Goal: Task Accomplishment & Management: Use online tool/utility

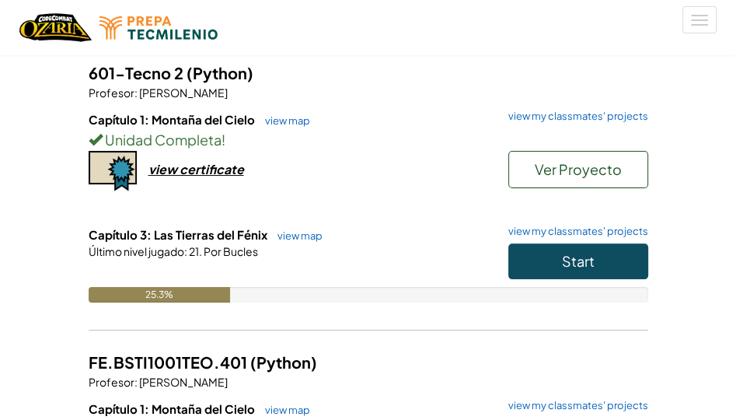
scroll to position [128, 0]
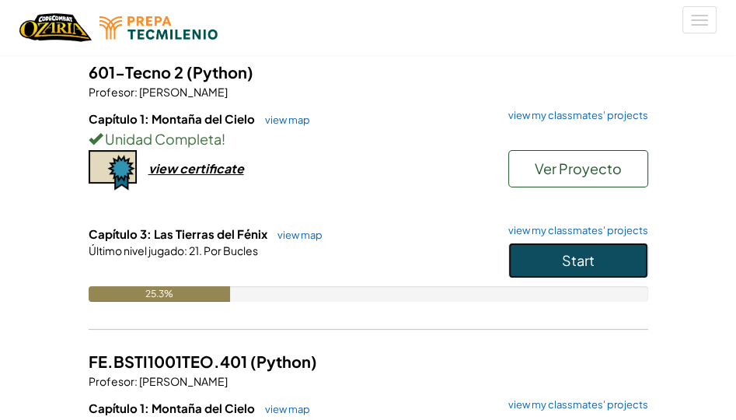
click at [529, 258] on button "Start" at bounding box center [579, 261] width 140 height 36
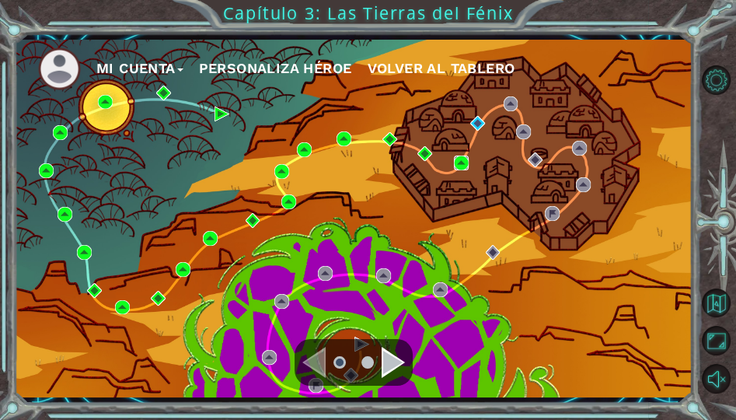
click at [459, 170] on img at bounding box center [461, 163] width 15 height 15
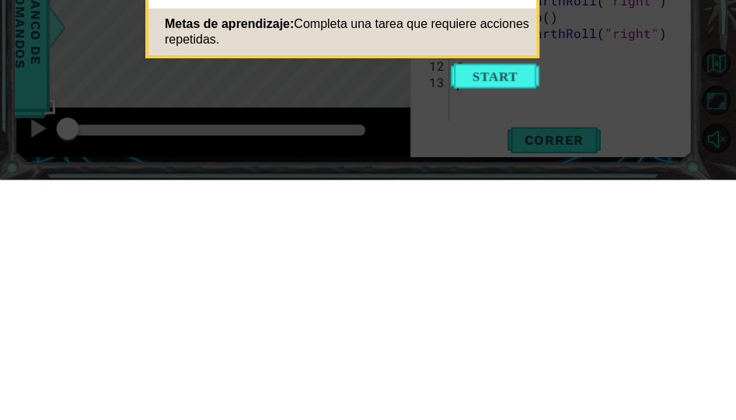
click at [485, 334] on icon at bounding box center [368, 210] width 736 height 420
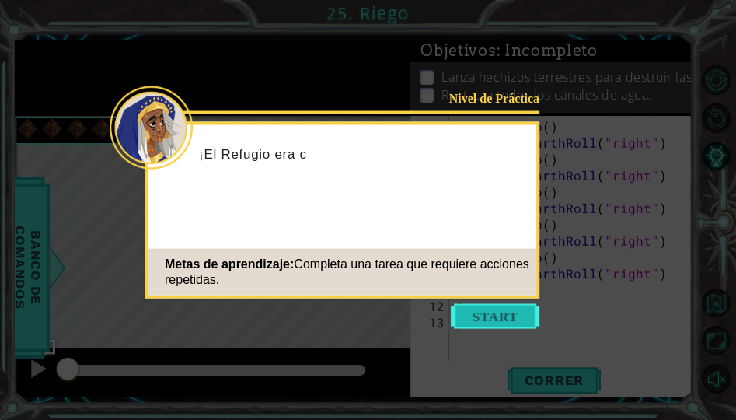
click at [507, 321] on button "Start" at bounding box center [495, 316] width 89 height 25
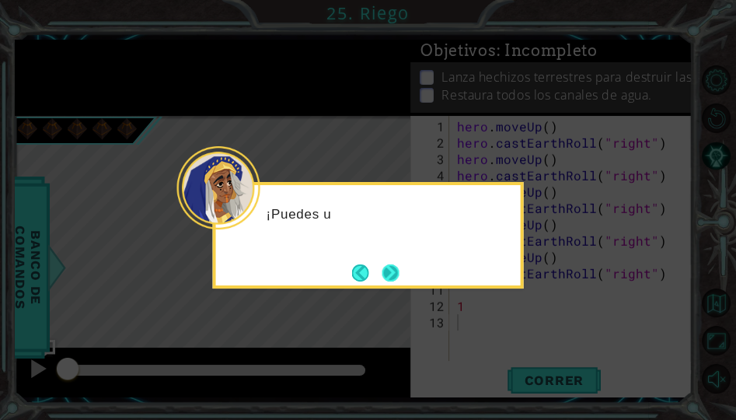
click at [386, 269] on button "Next" at bounding box center [391, 273] width 18 height 18
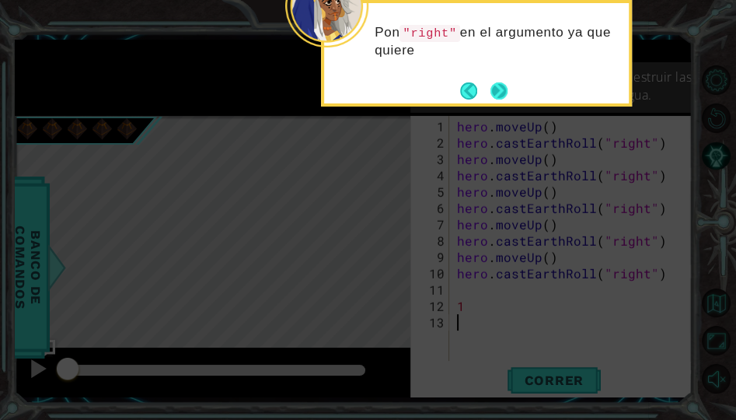
click at [505, 99] on button "Next" at bounding box center [500, 91] width 18 height 18
